Goal: Task Accomplishment & Management: Use online tool/utility

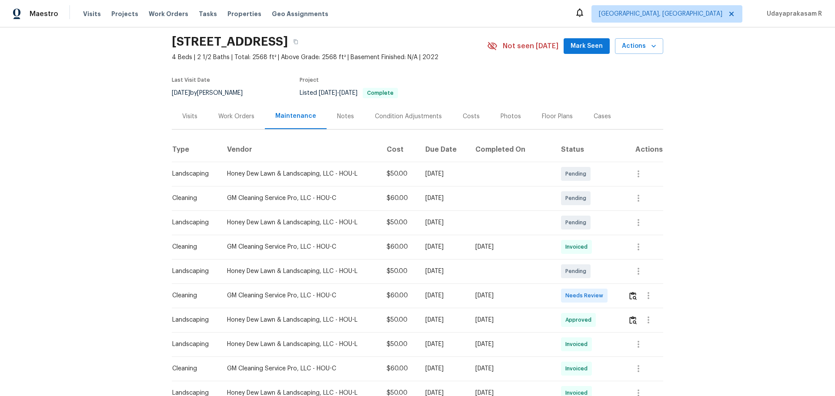
scroll to position [44, 0]
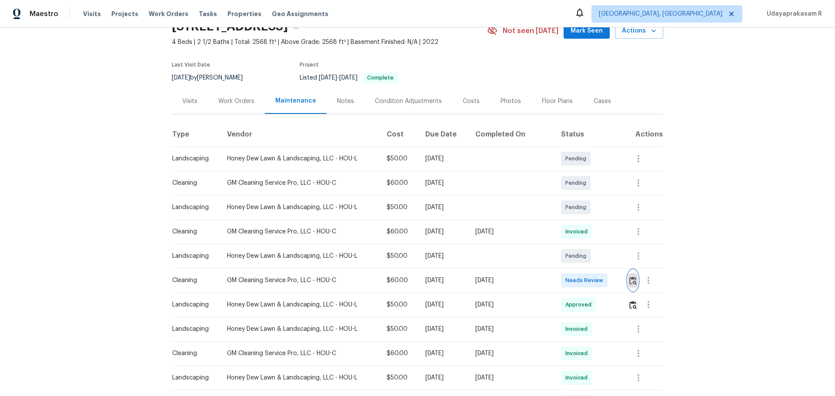
click at [630, 279] on img "button" at bounding box center [633, 281] width 7 height 8
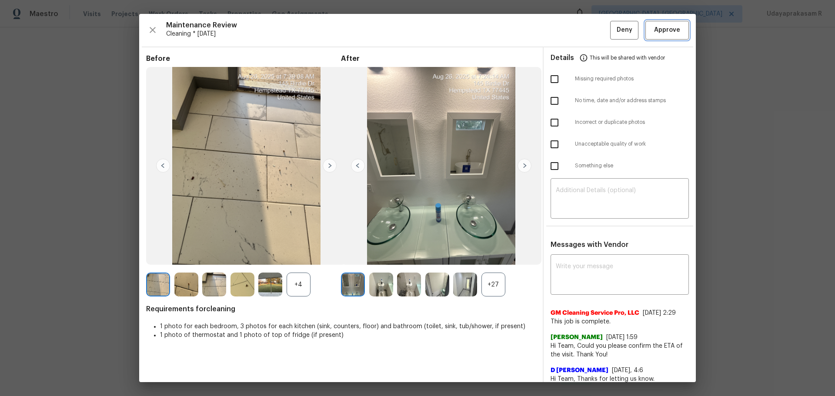
click at [647, 36] on button "Approve" at bounding box center [668, 30] width 44 height 19
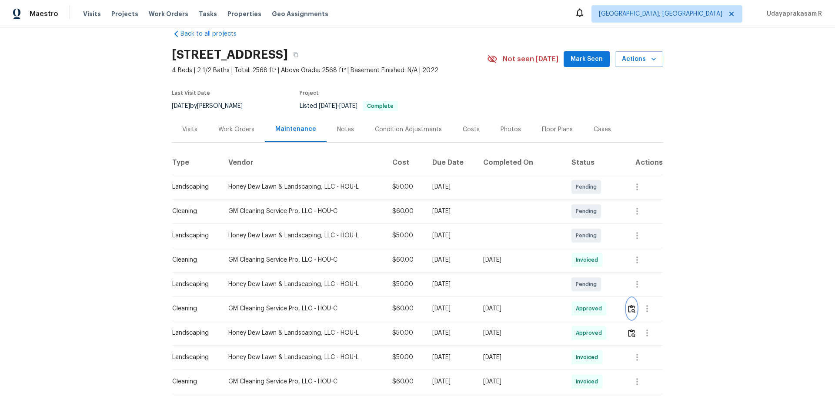
scroll to position [0, 0]
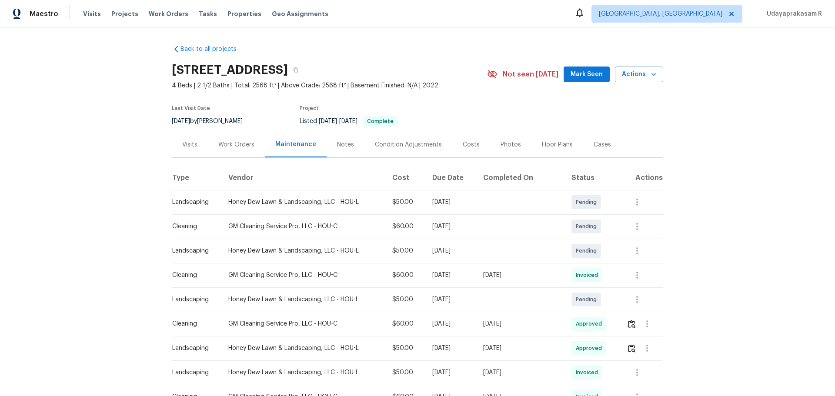
click at [737, 190] on div "Back to all projects 145 Birdie Dr, Hempstead, TX 77445 4 Beds | 2 1/2 Baths | …" at bounding box center [417, 211] width 835 height 369
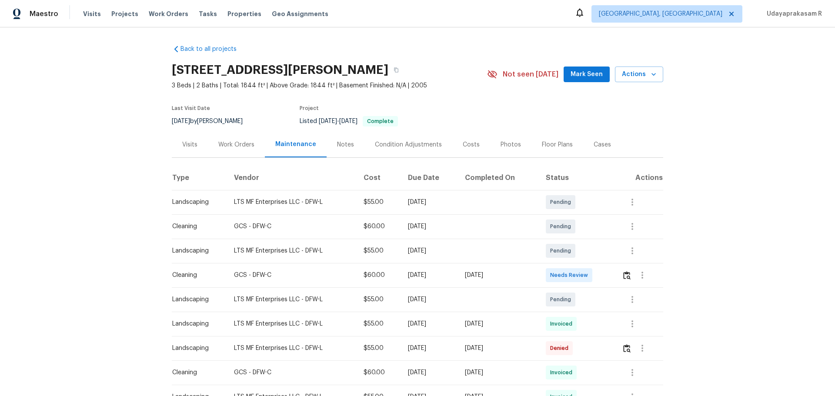
scroll to position [87, 0]
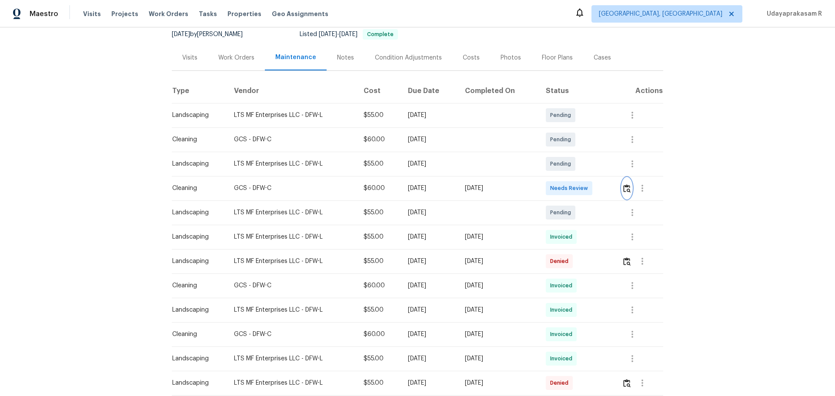
click at [627, 191] on img "button" at bounding box center [626, 188] width 7 height 8
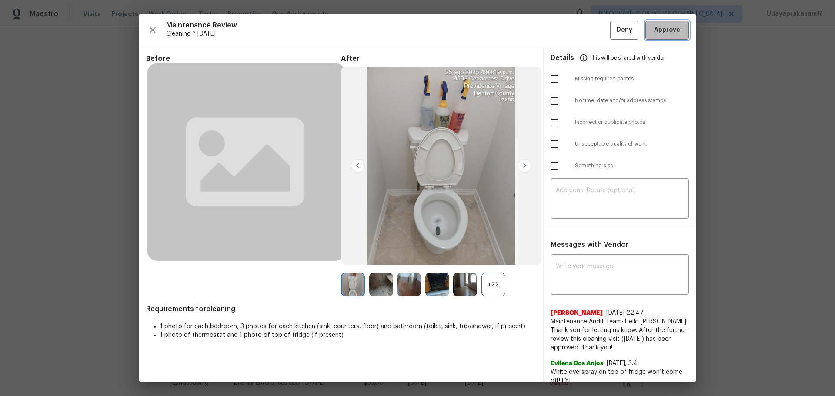
click at [663, 35] on span "Approve" at bounding box center [667, 30] width 26 height 11
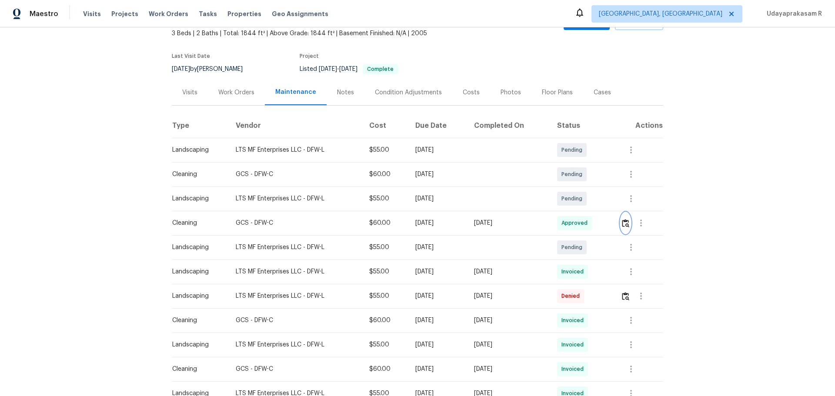
scroll to position [0, 0]
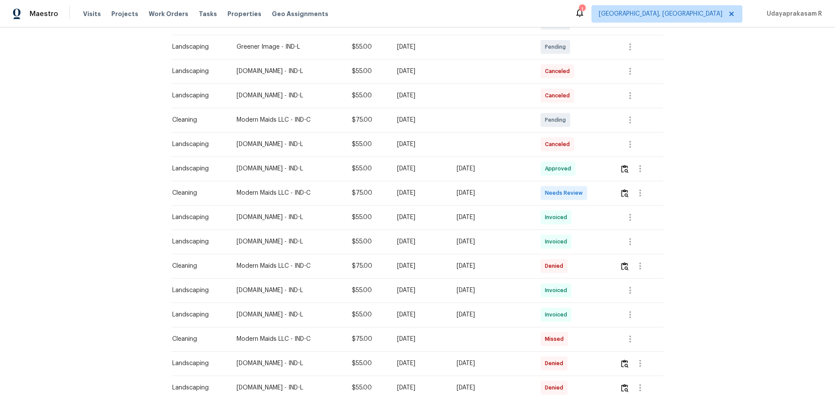
scroll to position [218, 0]
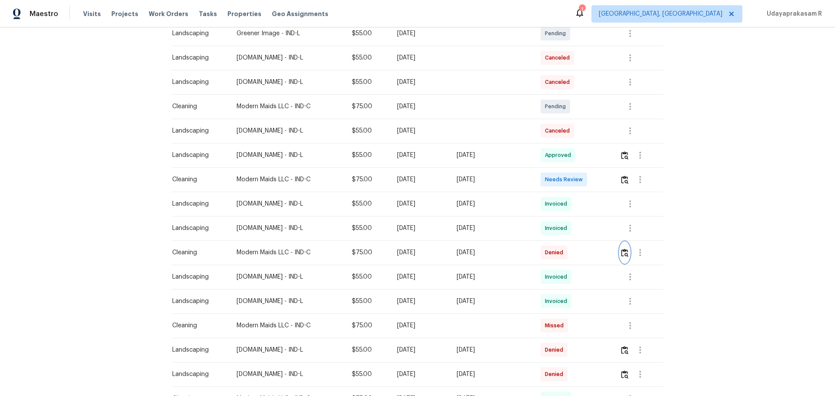
click at [594, 247] on button "button" at bounding box center [625, 252] width 10 height 21
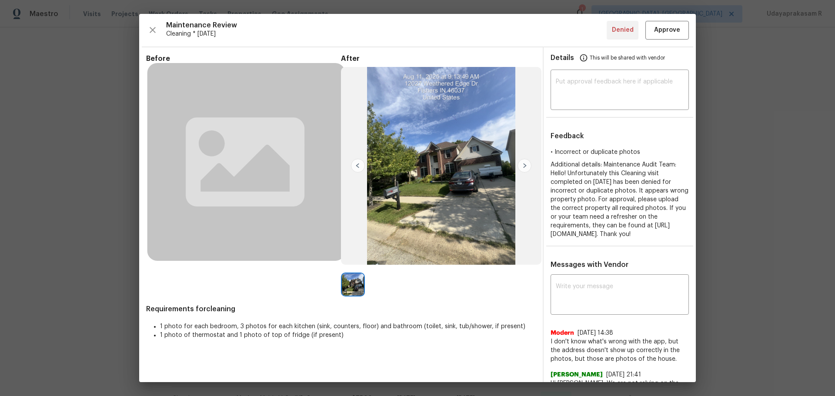
scroll to position [44, 0]
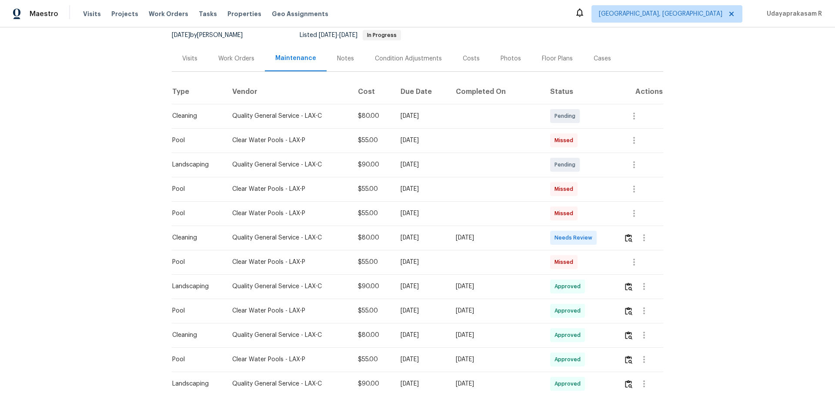
scroll to position [87, 0]
click at [594, 236] on img "button" at bounding box center [628, 237] width 7 height 8
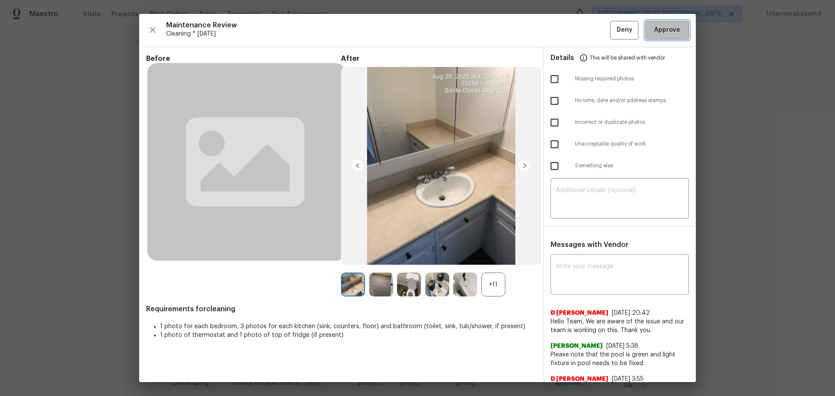
click at [594, 23] on button "Approve" at bounding box center [668, 30] width 44 height 19
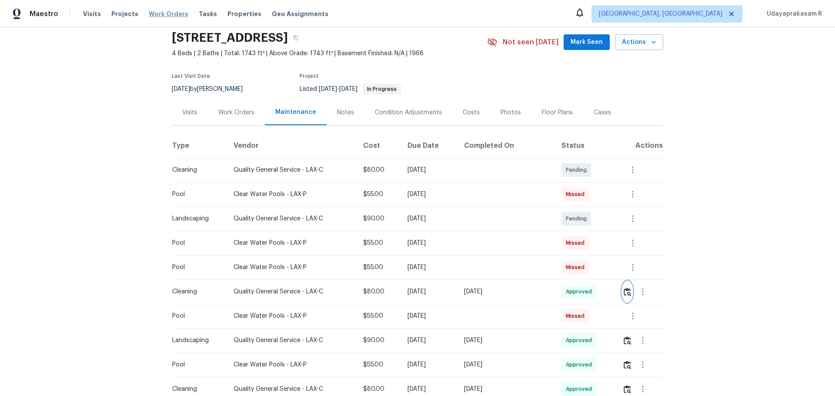
scroll to position [0, 0]
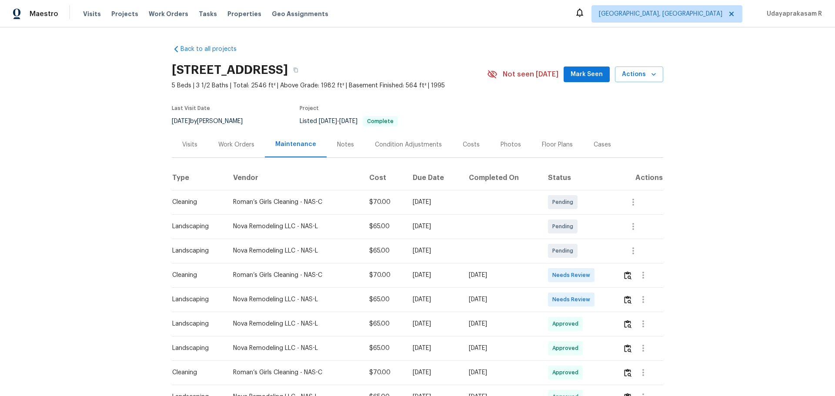
scroll to position [87, 0]
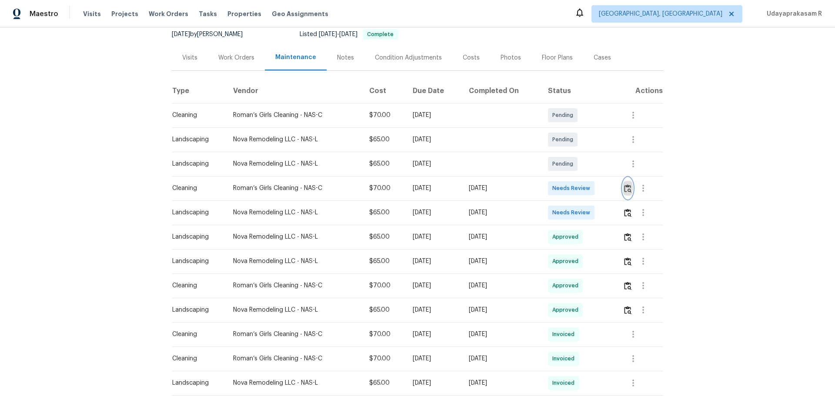
click at [594, 185] on img "button" at bounding box center [627, 188] width 7 height 8
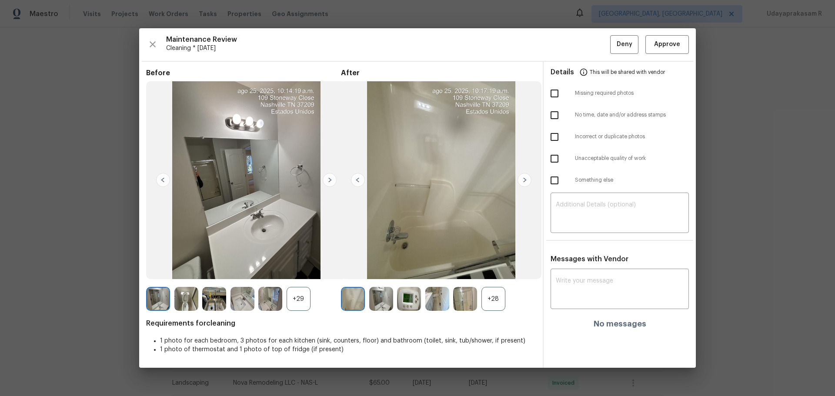
click at [594, 32] on div "Maintenance Review Cleaning * Mon, Aug 25 Deny Approve Before +29 After +28 Req…" at bounding box center [417, 198] width 557 height 340
click at [594, 39] on button "Approve" at bounding box center [668, 44] width 44 height 19
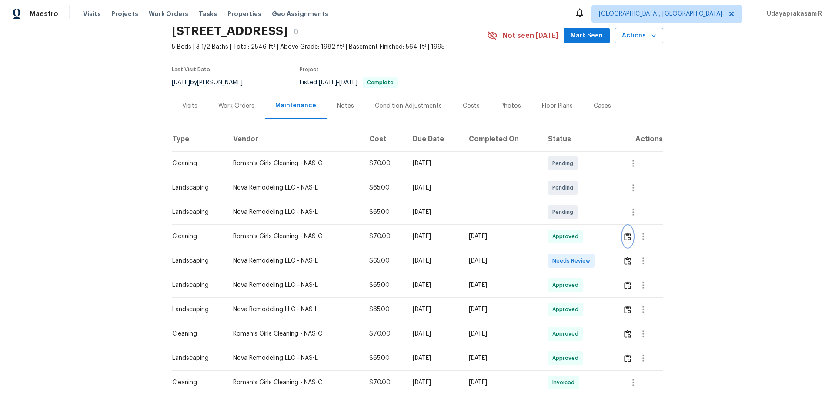
scroll to position [0, 0]
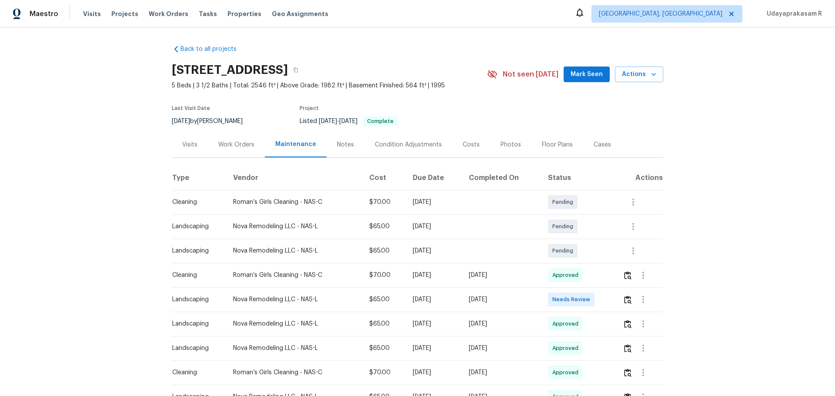
click at [594, 160] on div "Back to all projects 110 Stoneway Close, Nashville, TN 37209 5 Beds | 3 1/2 Bat…" at bounding box center [417, 211] width 835 height 369
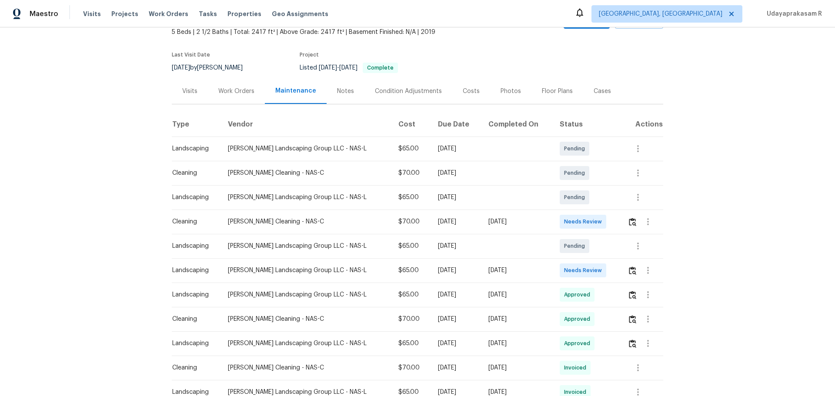
scroll to position [131, 0]
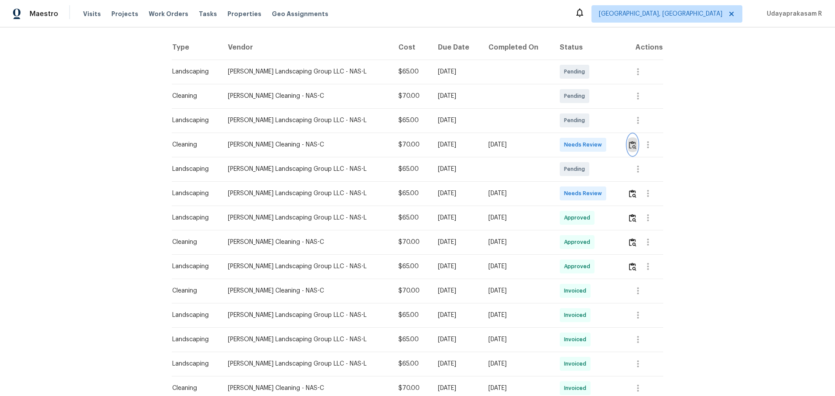
click at [594, 142] on img "button" at bounding box center [632, 145] width 7 height 8
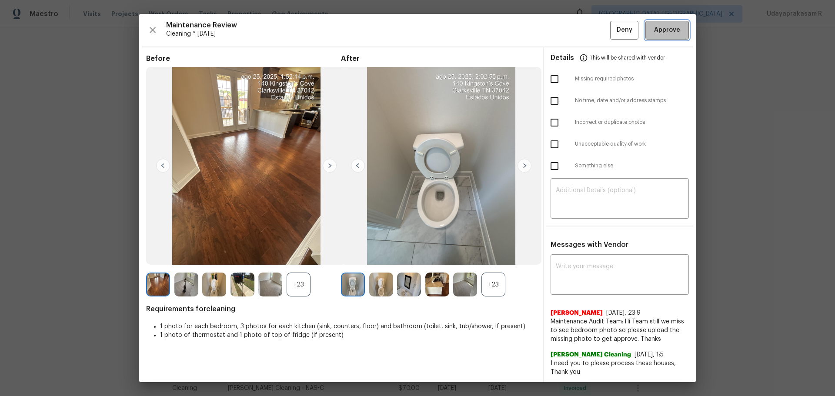
click at [594, 38] on button "Approve" at bounding box center [668, 30] width 44 height 19
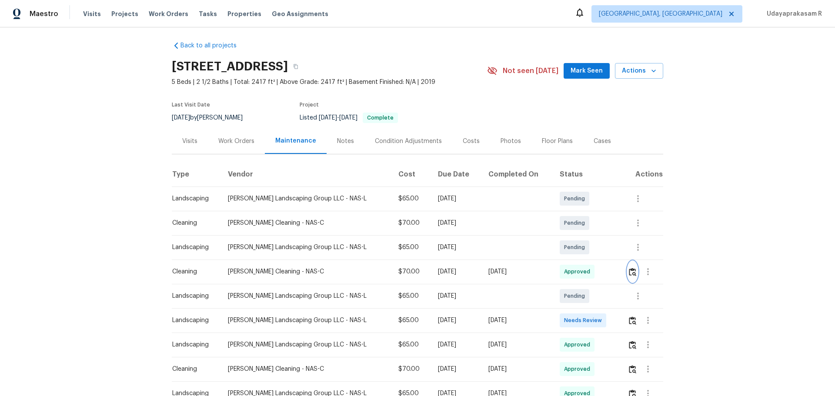
scroll to position [0, 0]
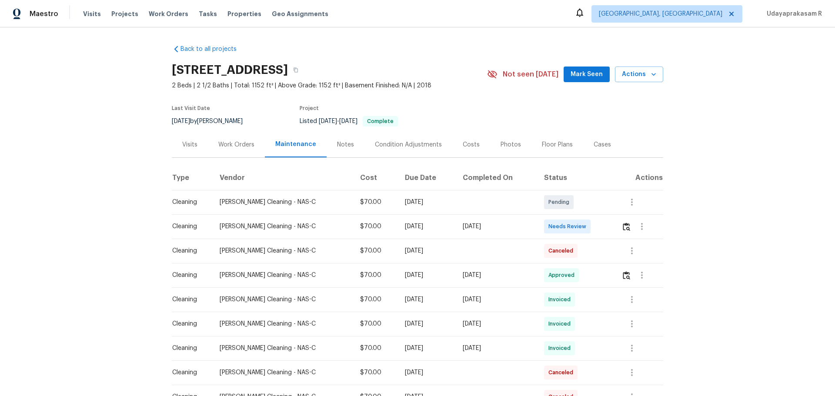
scroll to position [131, 0]
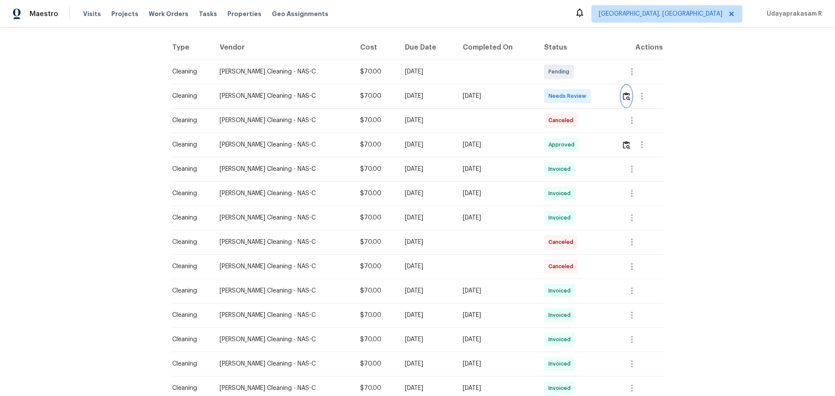
click at [594, 99] on img "button" at bounding box center [626, 96] width 7 height 8
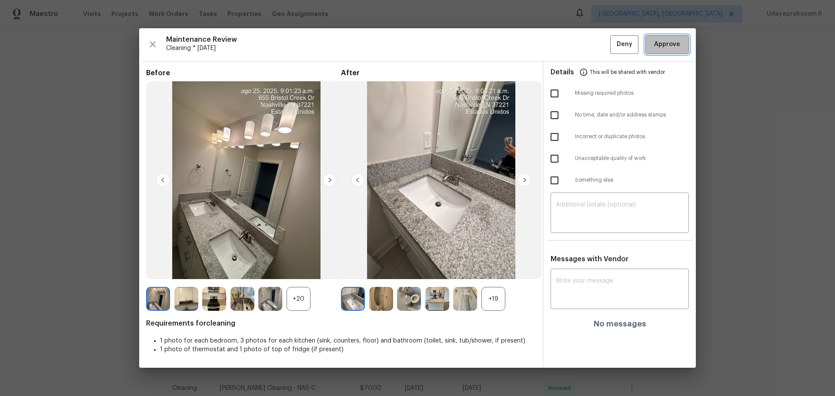
click at [594, 41] on span "Approve" at bounding box center [667, 44] width 26 height 11
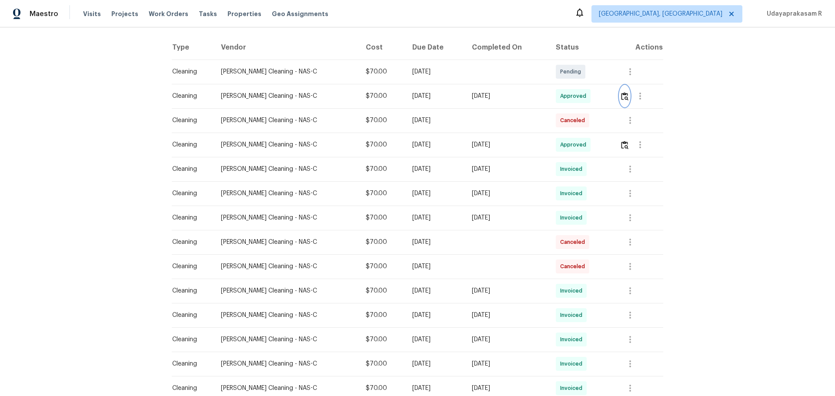
scroll to position [0, 0]
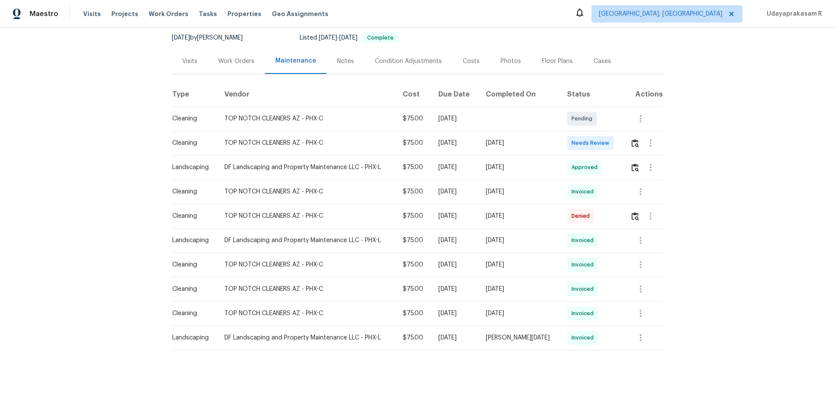
scroll to position [87, 0]
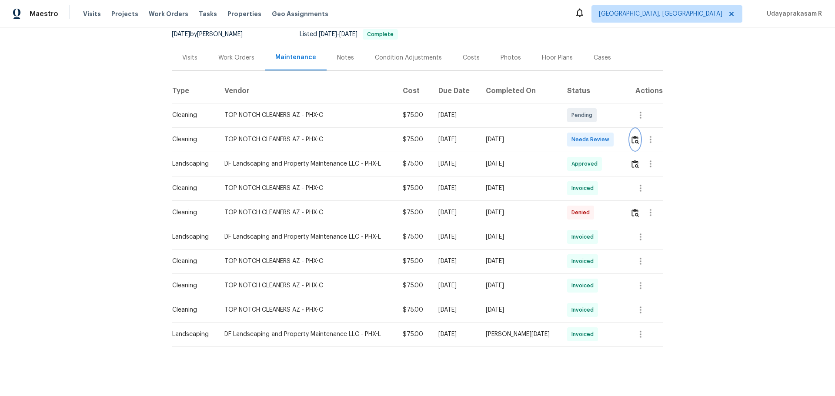
click at [594, 143] on img "button" at bounding box center [635, 140] width 7 height 8
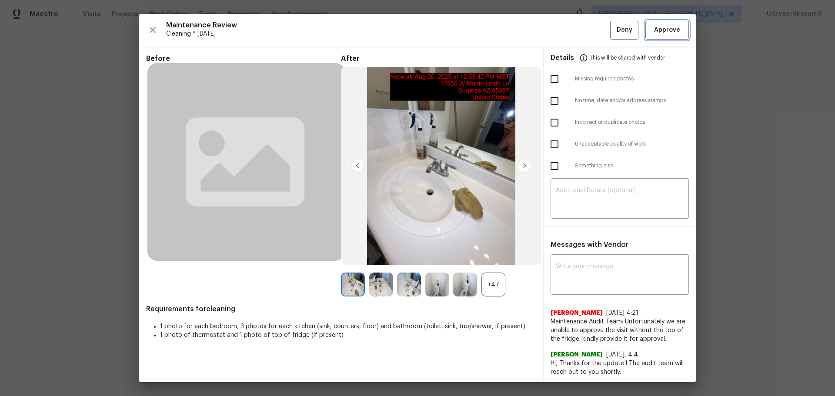
click at [594, 37] on button "Approve" at bounding box center [668, 30] width 44 height 19
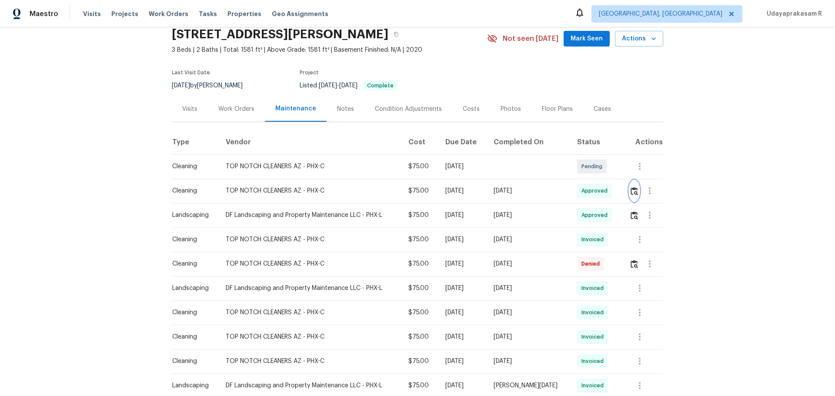
scroll to position [0, 0]
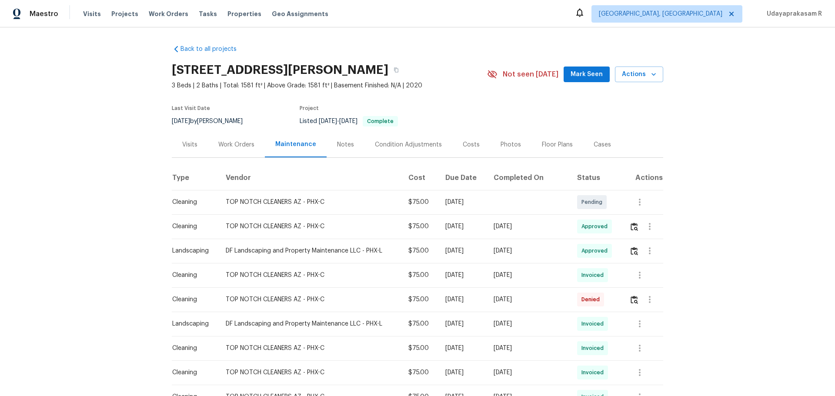
click at [594, 170] on div "Back to all projects 17547 W Monte Lindo Ln, Surprise, AZ 85387 3 Beds | 2 Bath…" at bounding box center [417, 211] width 835 height 369
